Goal: Find specific page/section: Find specific page/section

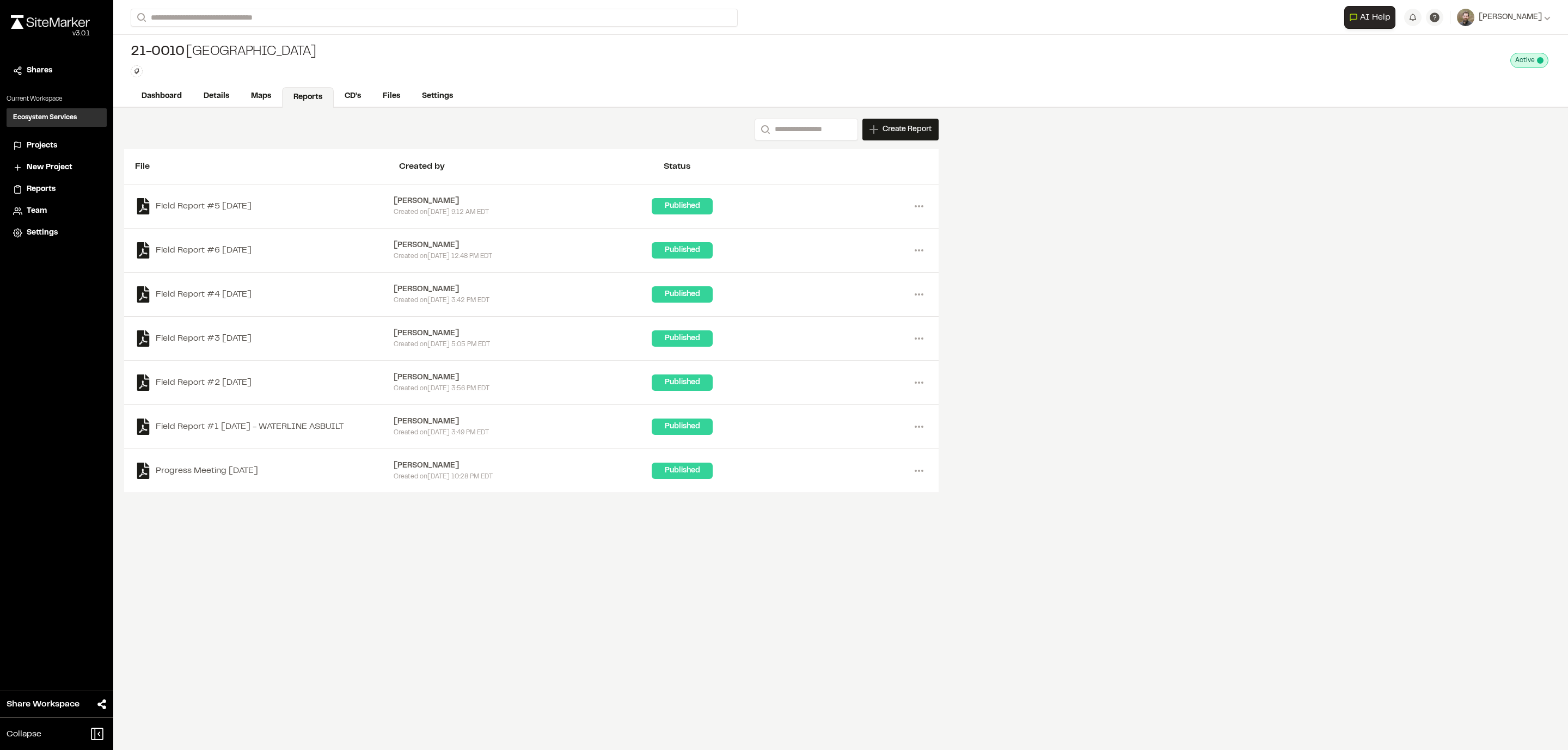
click at [43, 146] on span "Projects" at bounding box center [42, 146] width 30 height 12
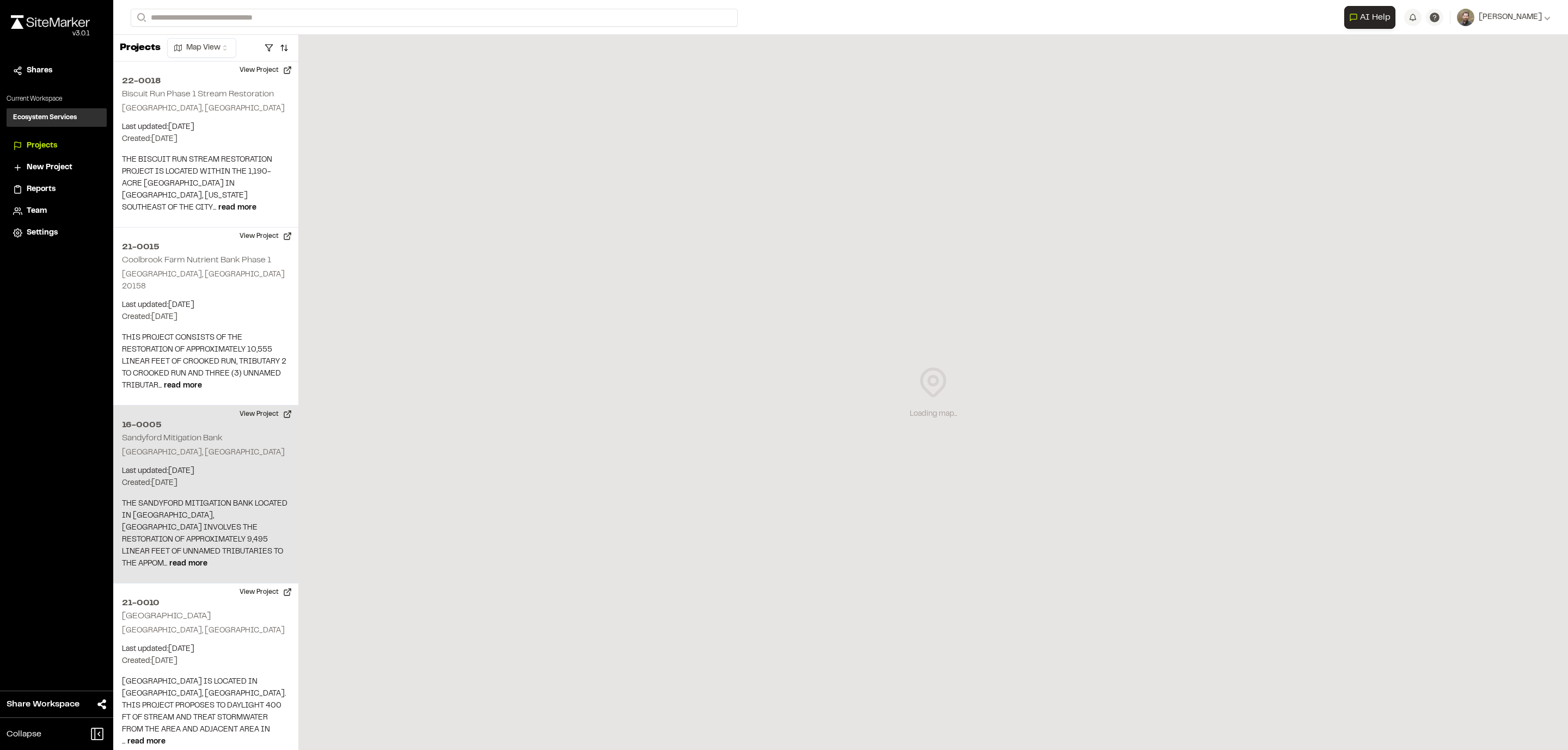
click at [174, 481] on div "16-0005 Sandyford Mitigation Bank Farmville, VA Last updated: Aug 29, 2025 Budg…" at bounding box center [205, 494] width 185 height 178
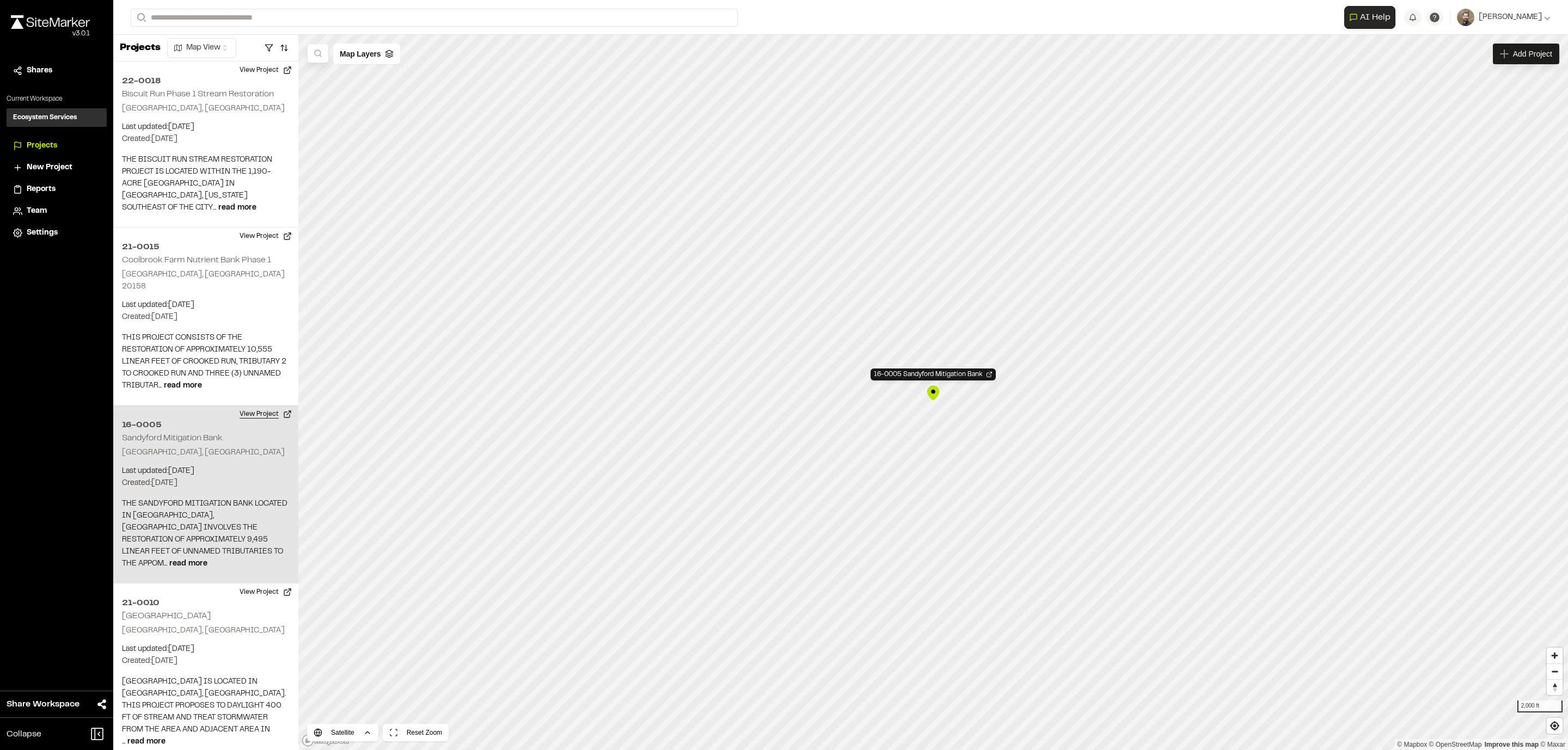
click at [262, 405] on button "View Project" at bounding box center [266, 414] width 65 height 17
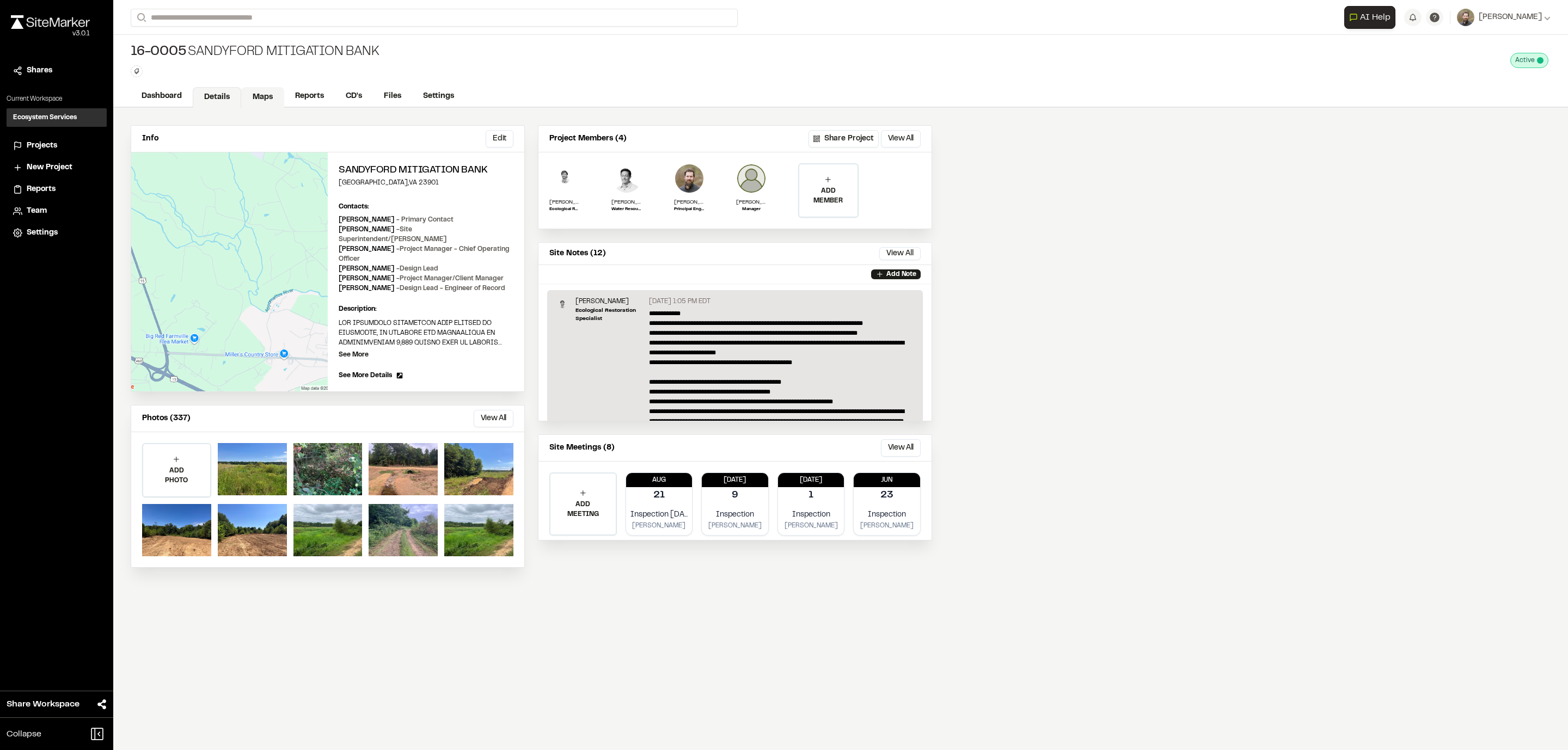
click at [269, 98] on link "Maps" at bounding box center [262, 97] width 43 height 21
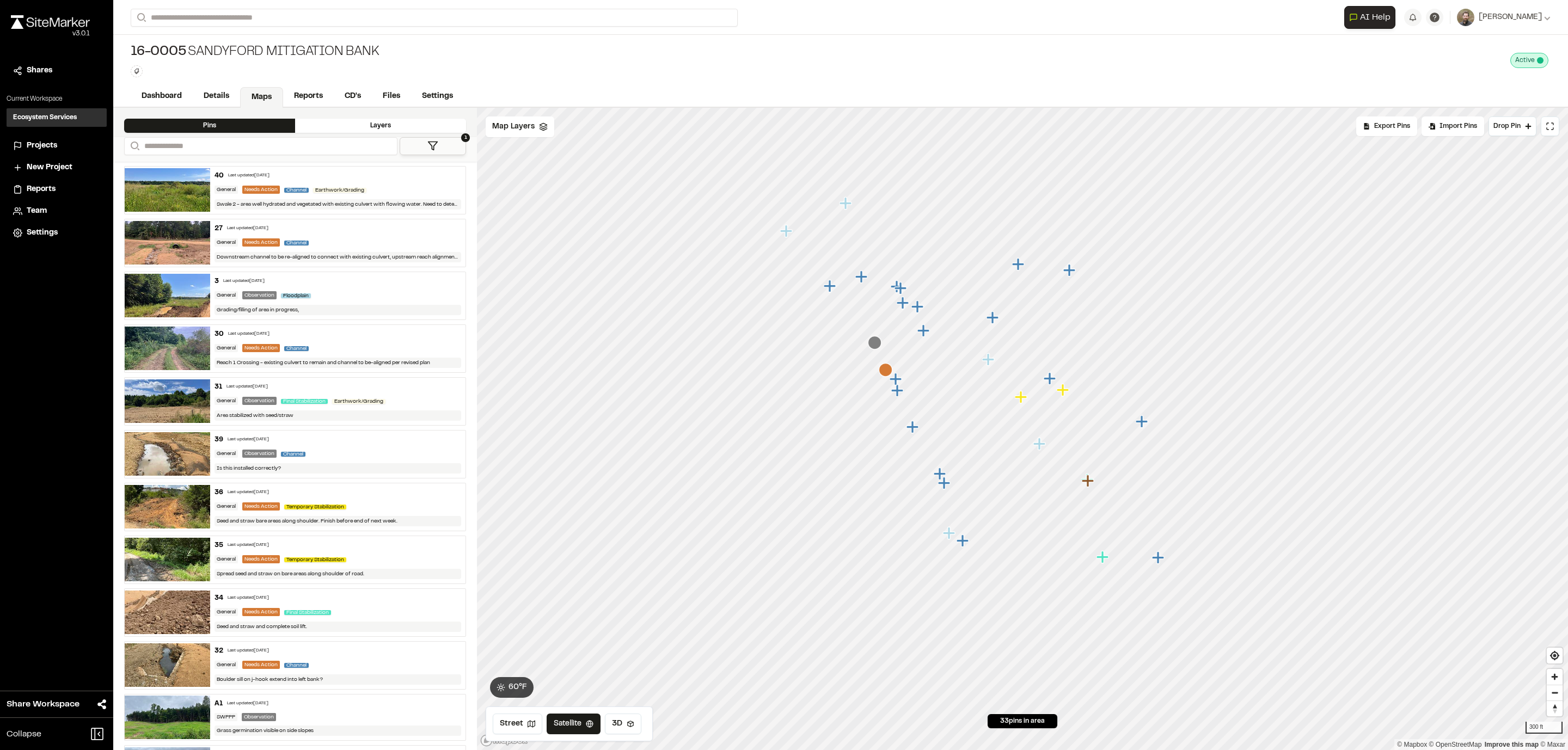
click at [408, 196] on div "40 Last updated [DATE] General Needs Action Channel Earthwork/Grading Swale 2 -…" at bounding box center [338, 190] width 256 height 47
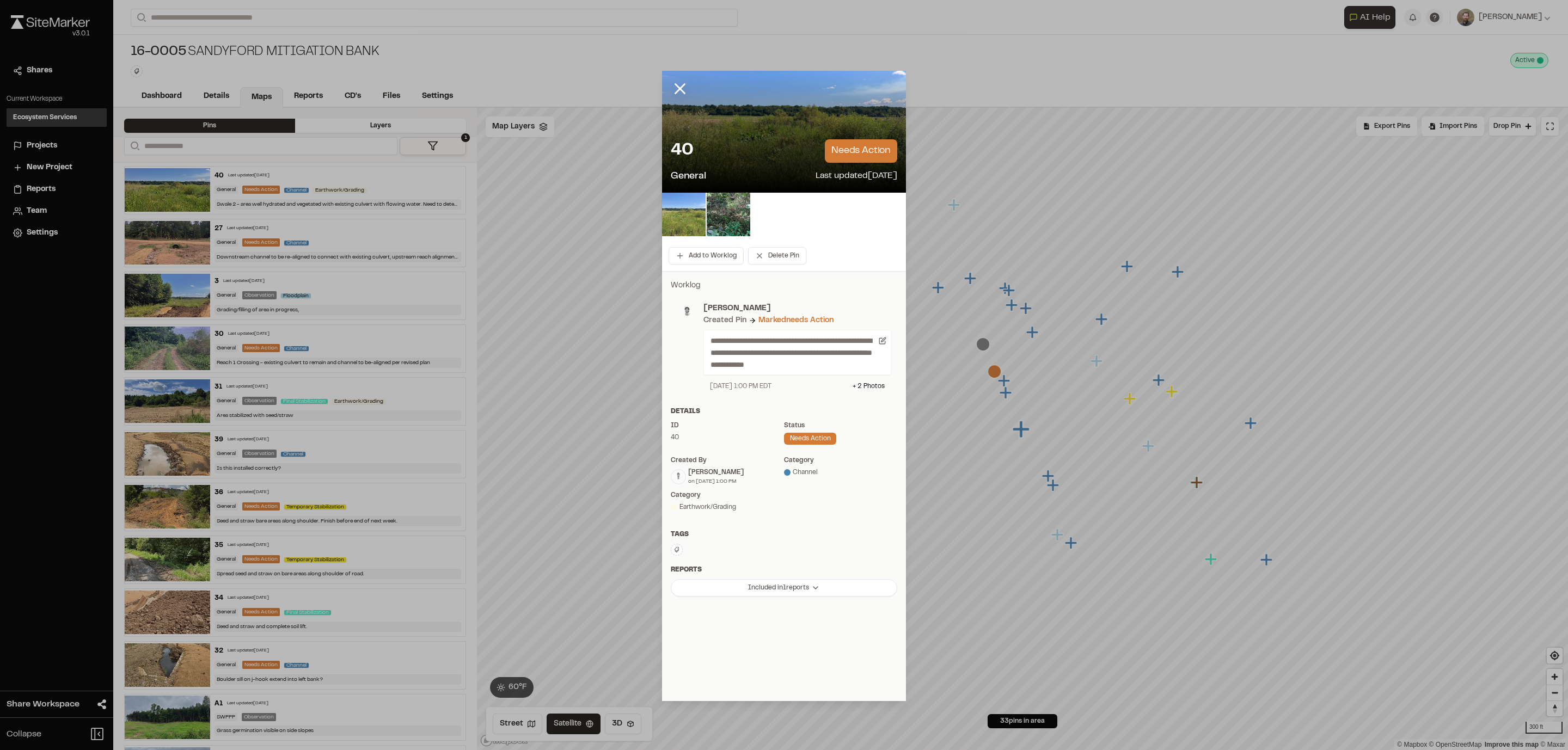
click at [684, 208] on img at bounding box center [683, 214] width 43 height 43
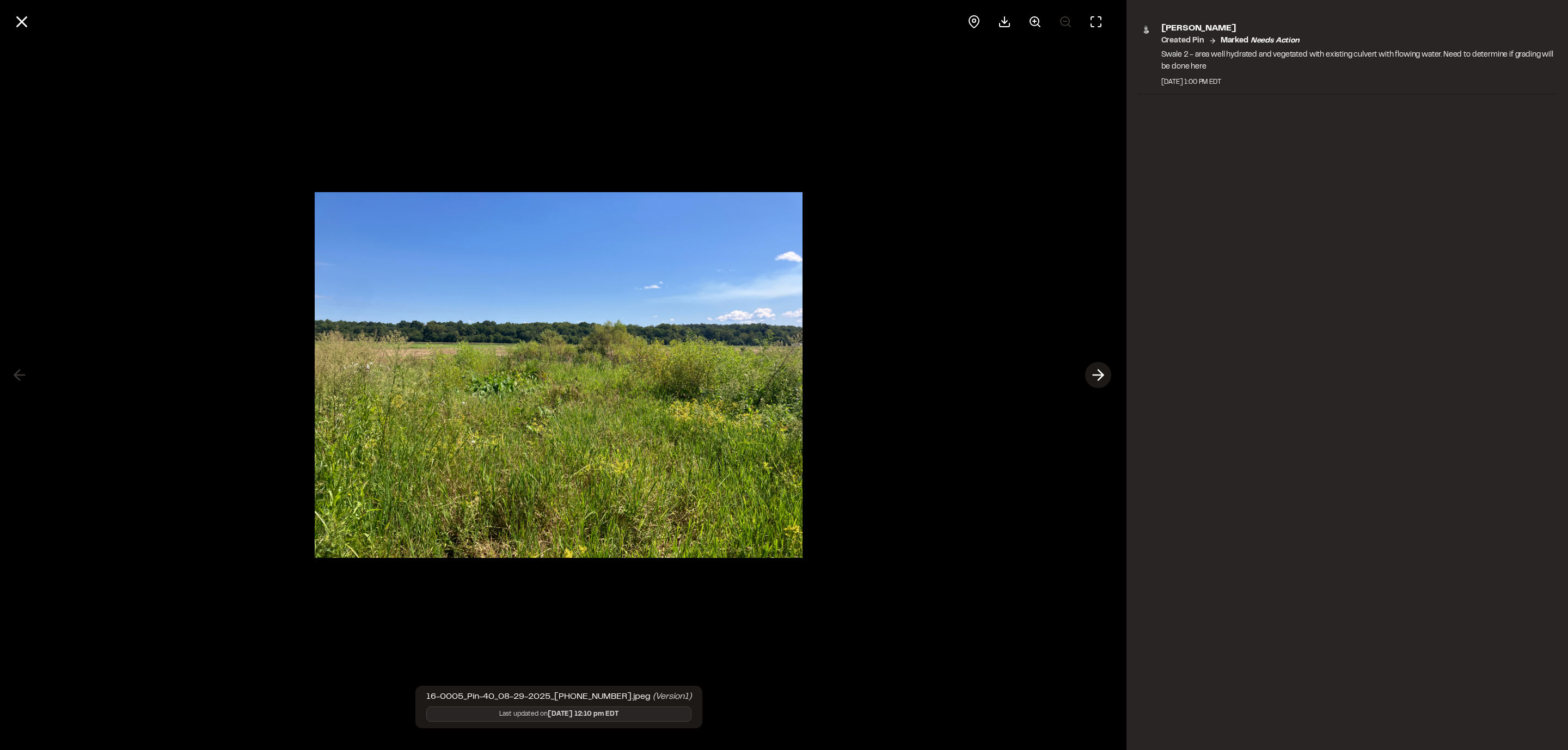
click at [1099, 373] on icon at bounding box center [1098, 375] width 17 height 18
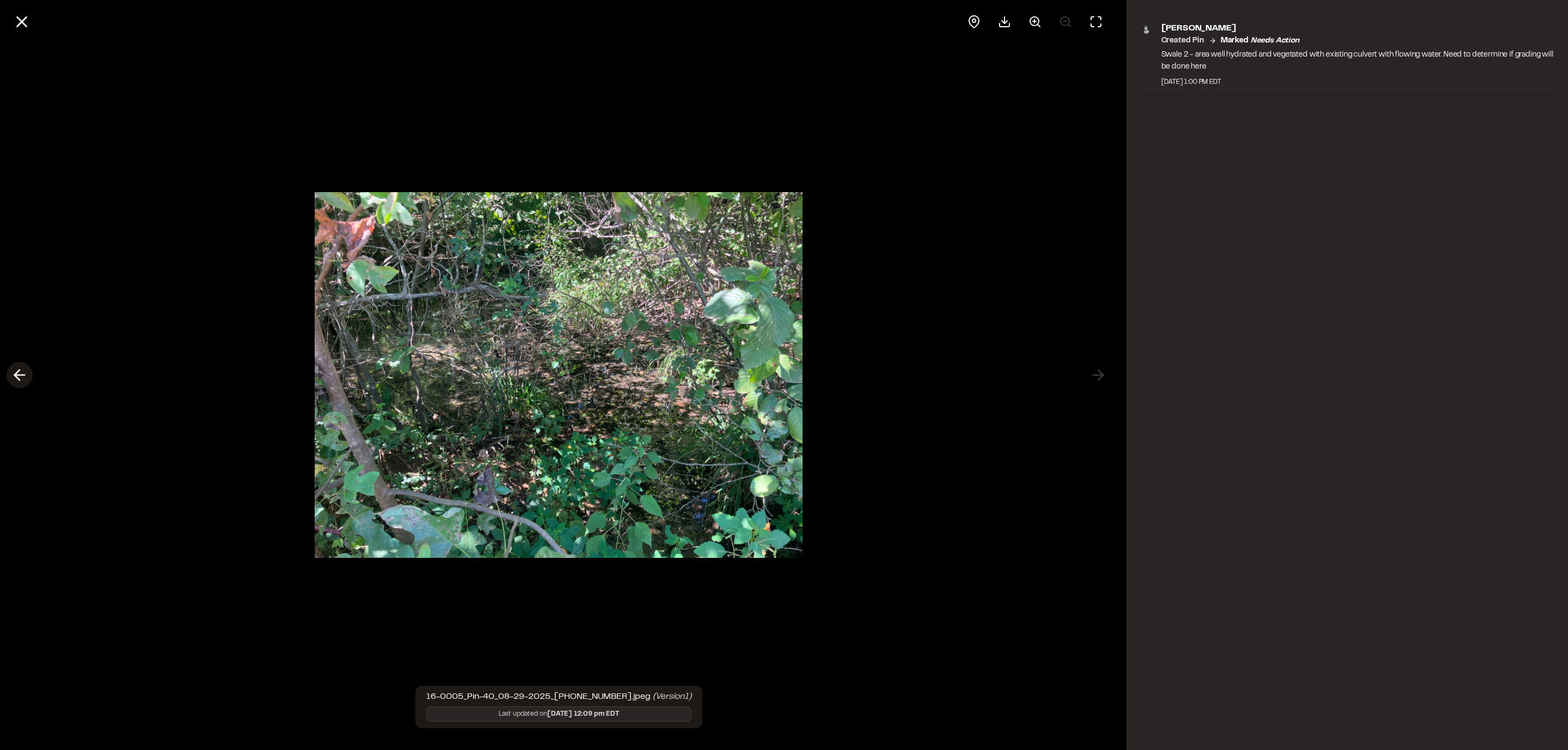
click at [14, 371] on icon at bounding box center [19, 375] width 17 height 18
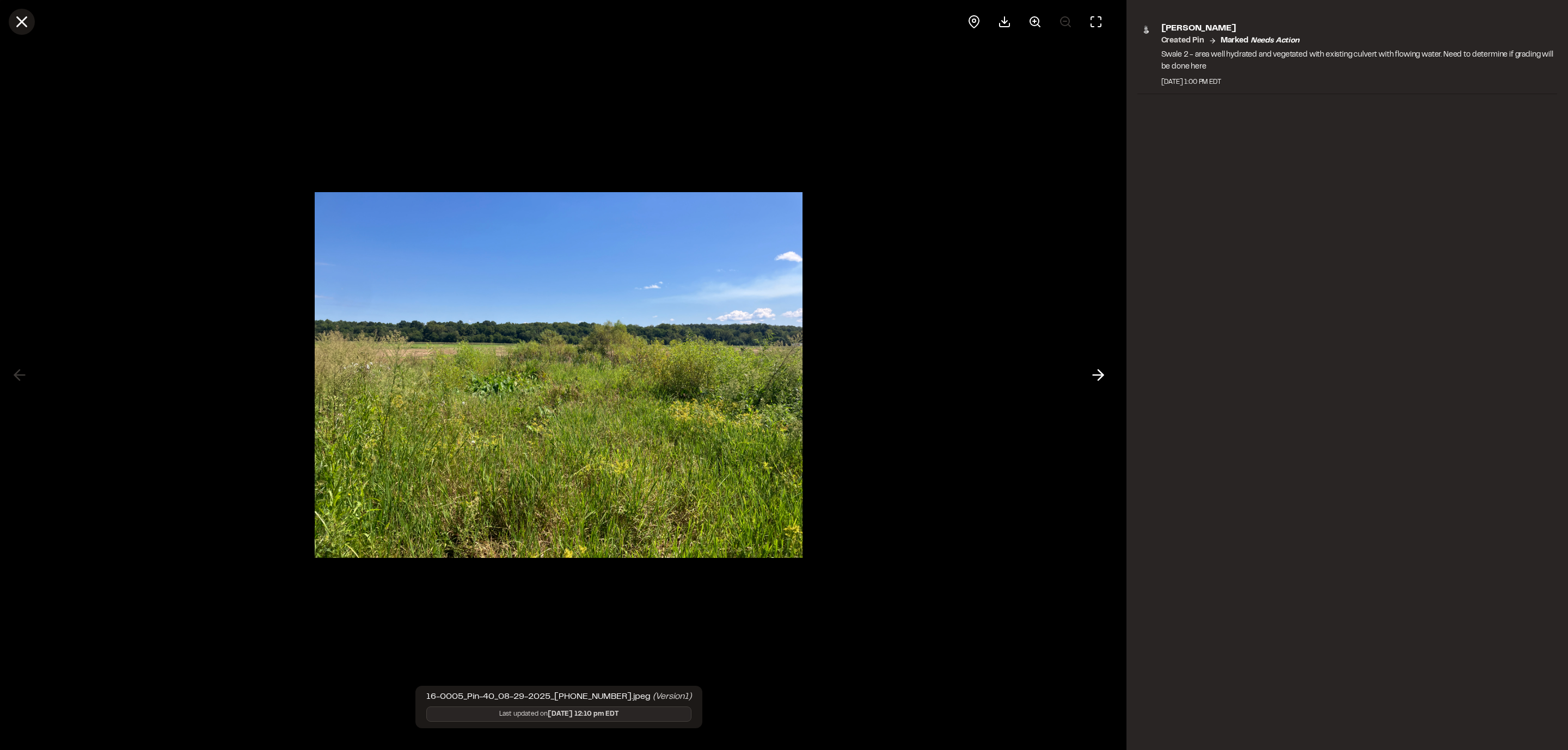
click at [20, 23] on line at bounding box center [22, 22] width 9 height 9
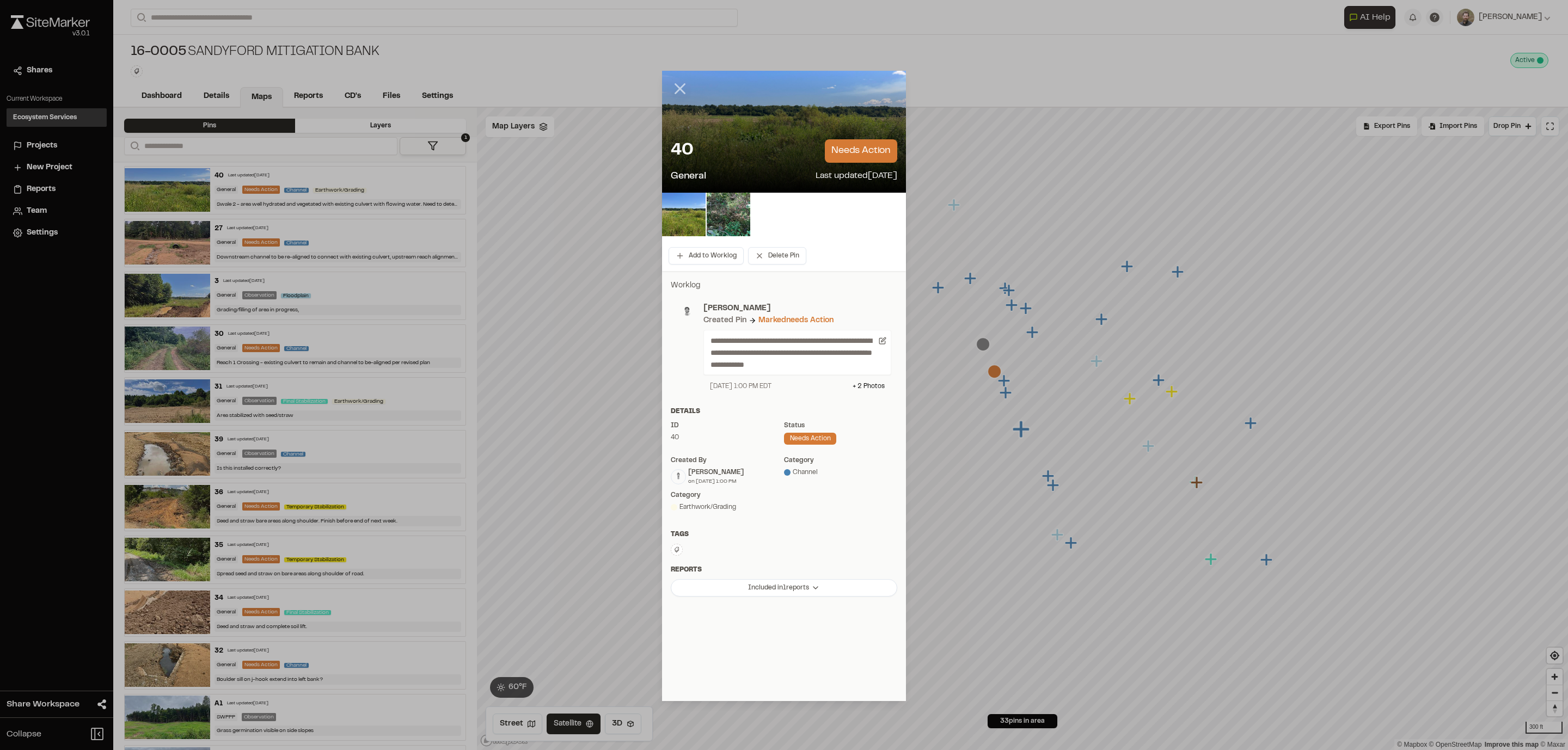
click at [679, 91] on icon at bounding box center [680, 88] width 18 height 18
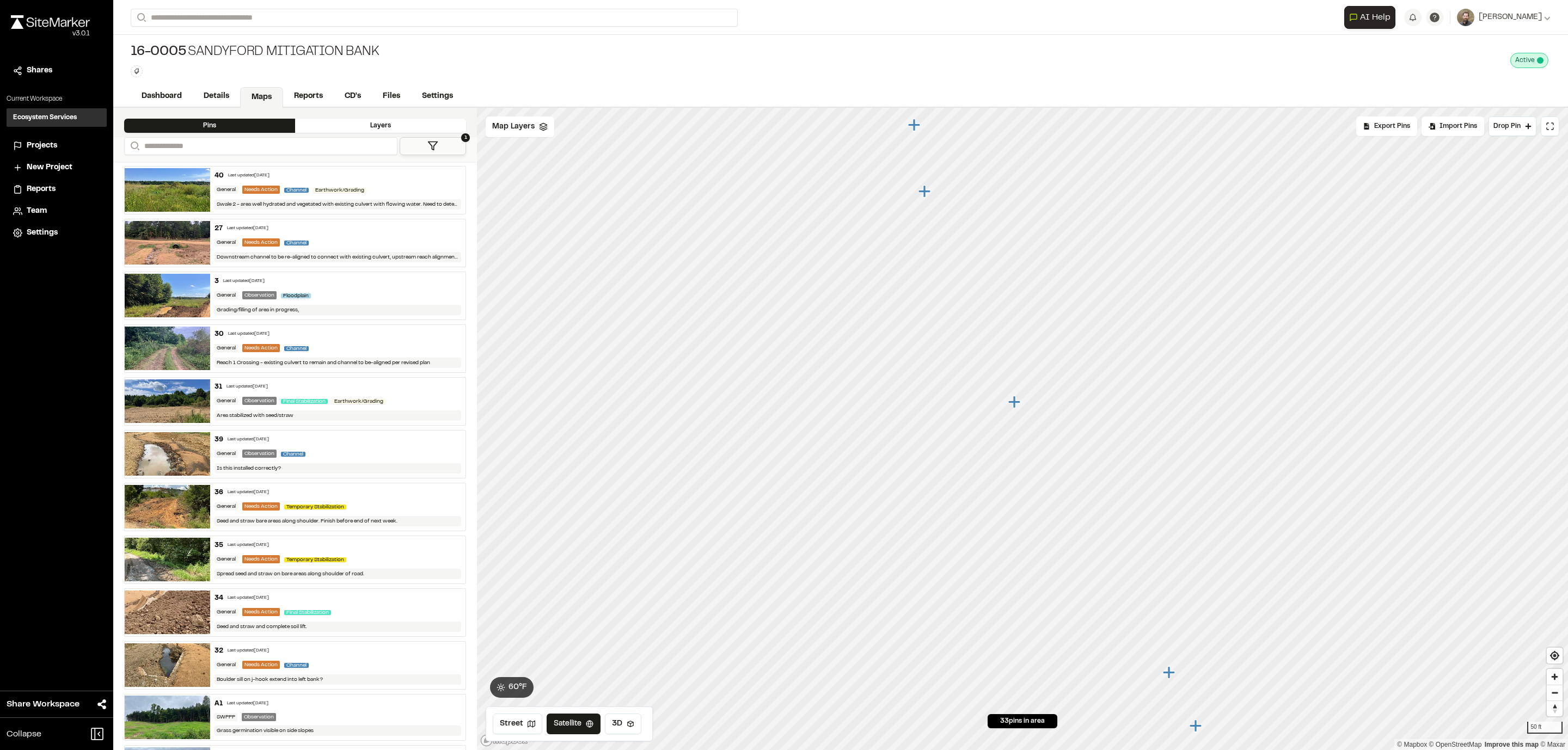
click at [1014, 403] on icon "Map marker" at bounding box center [1014, 402] width 12 height 12
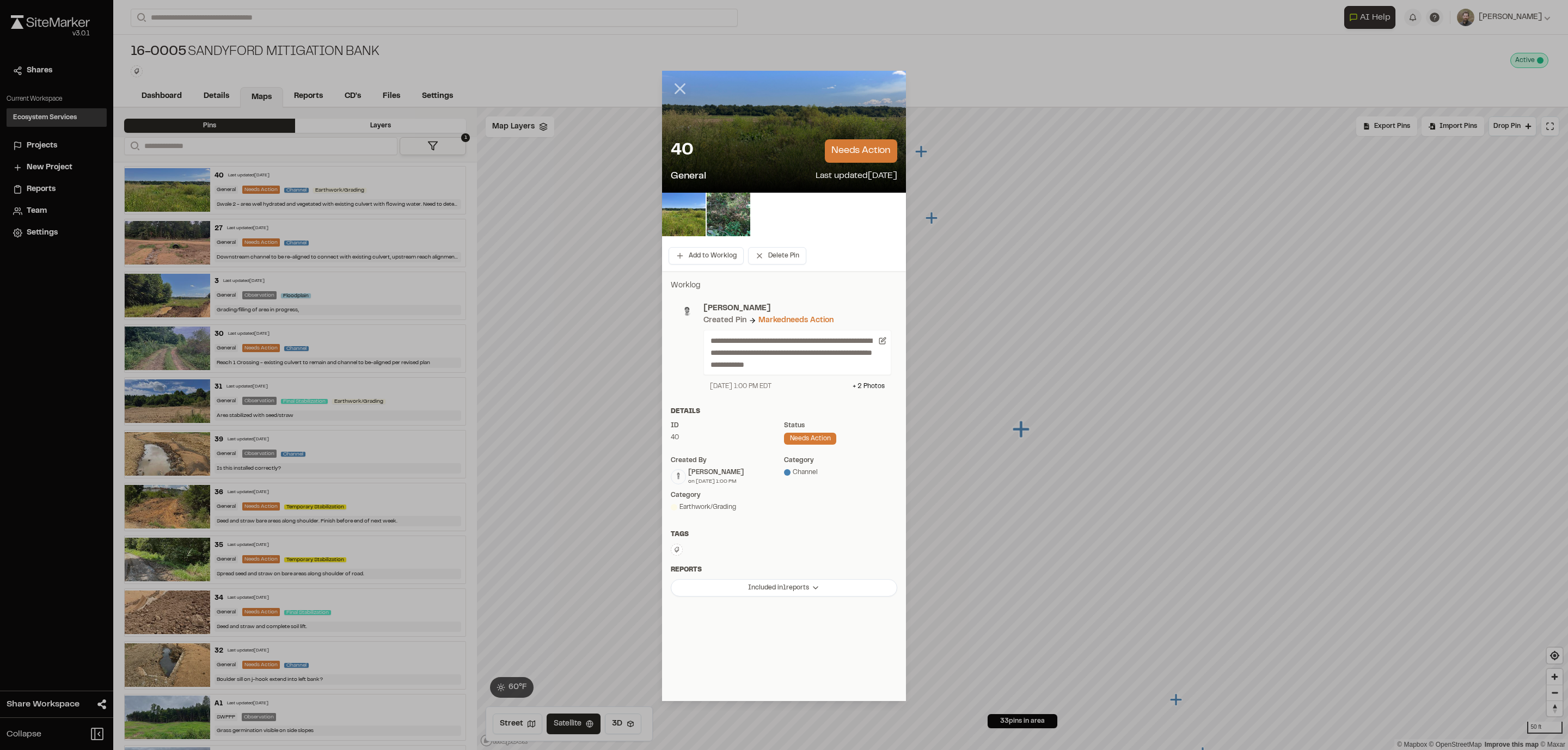
click at [683, 88] on icon at bounding box center [680, 88] width 18 height 18
